Goal: Check status: Check status

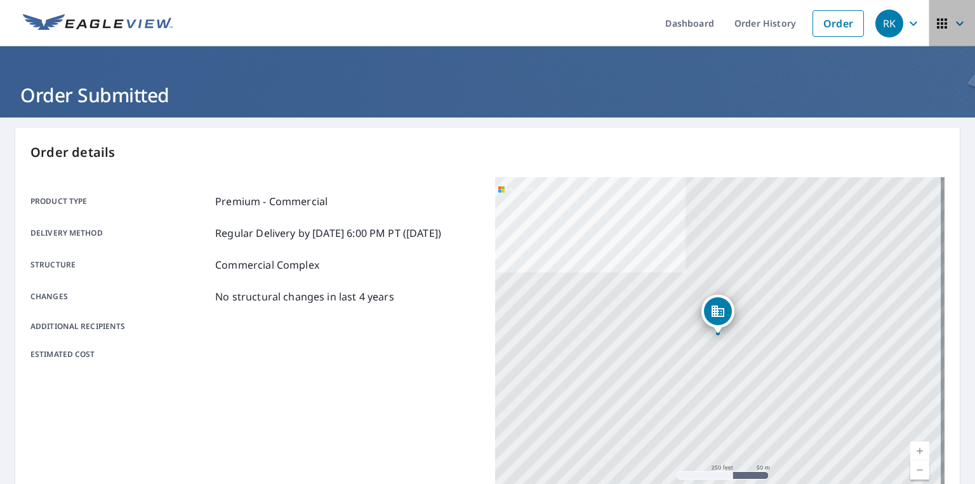
click at [952, 27] on icon "button" at bounding box center [959, 23] width 15 height 15
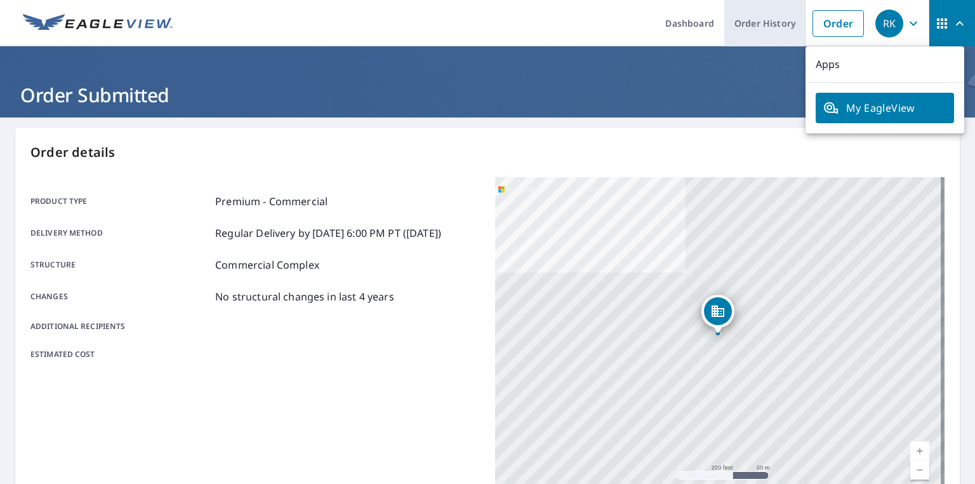
click at [746, 17] on link "Order History" at bounding box center [766, 23] width 82 height 46
